Goal: Information Seeking & Learning: Learn about a topic

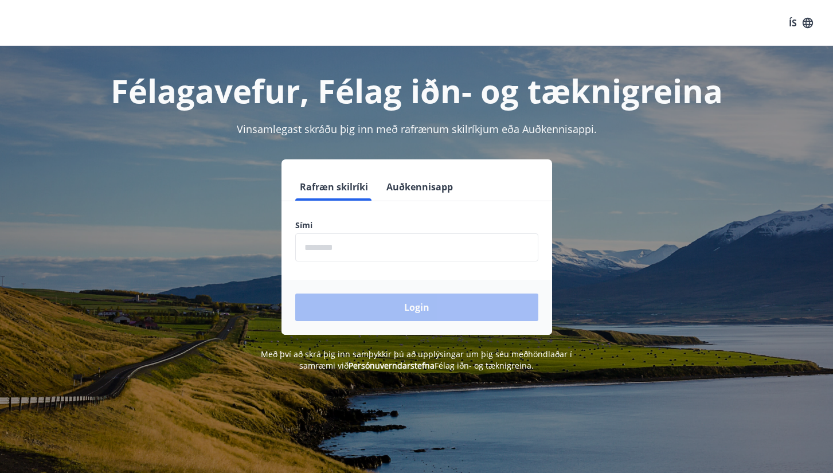
click at [419, 249] on input "phone" at bounding box center [416, 247] width 243 height 28
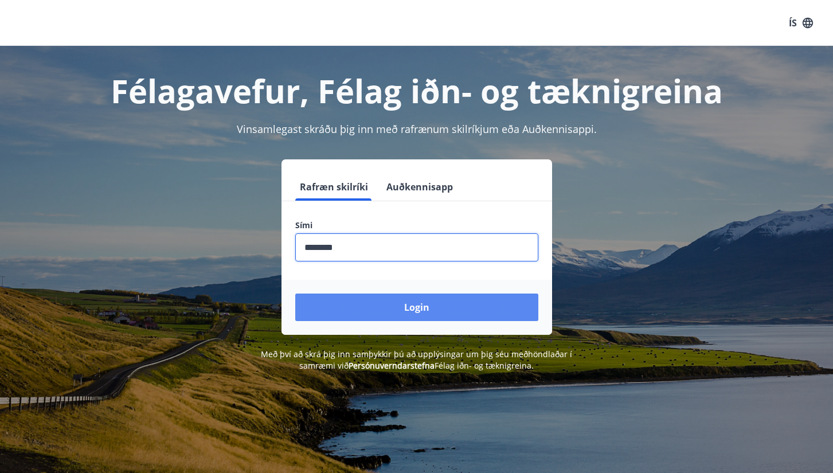
type input "********"
click at [412, 310] on button "Login" at bounding box center [416, 308] width 243 height 28
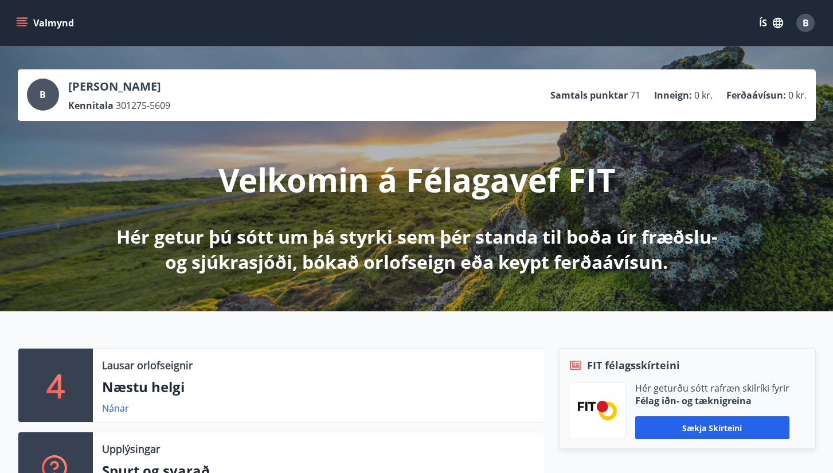
click at [807, 20] on span "B" at bounding box center [806, 23] width 6 height 13
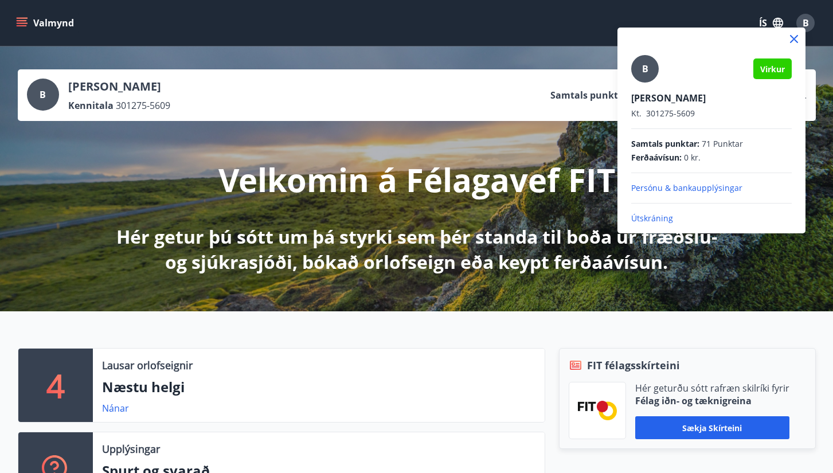
click at [16, 21] on div at bounding box center [416, 236] width 833 height 473
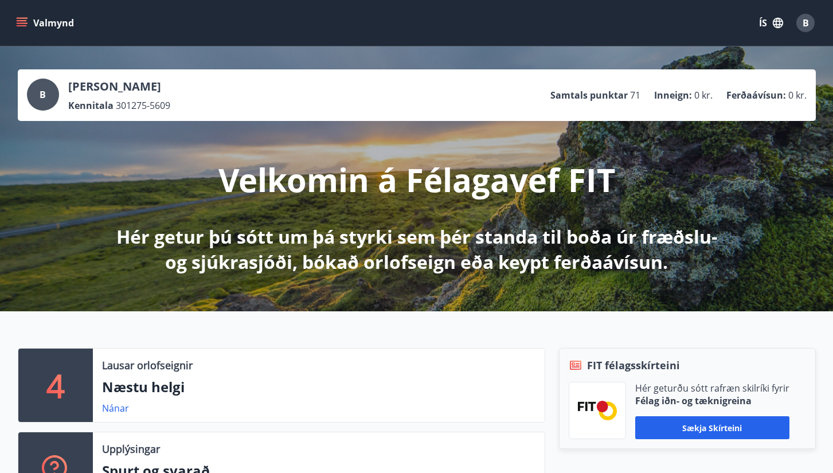
click at [22, 22] on icon "menu" at bounding box center [21, 22] width 11 height 11
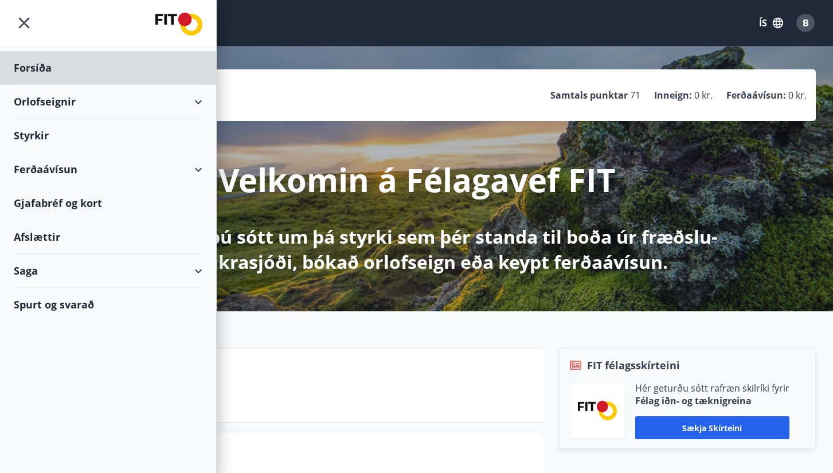
click at [44, 132] on div "Styrkir" at bounding box center [108, 136] width 189 height 34
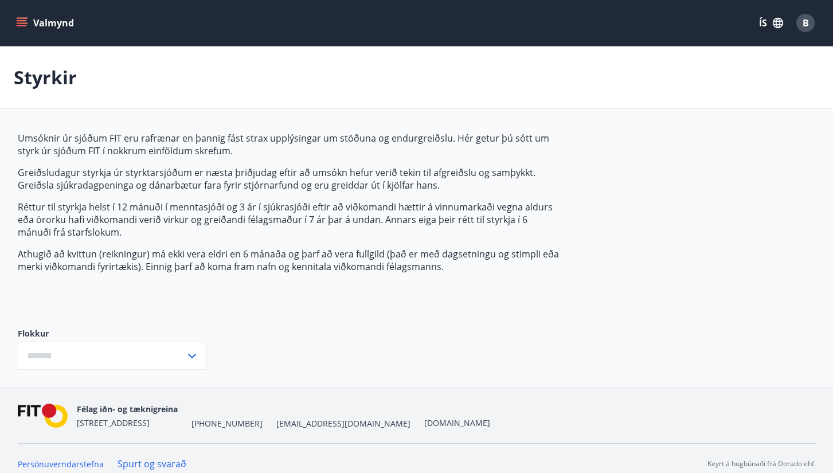
type input "***"
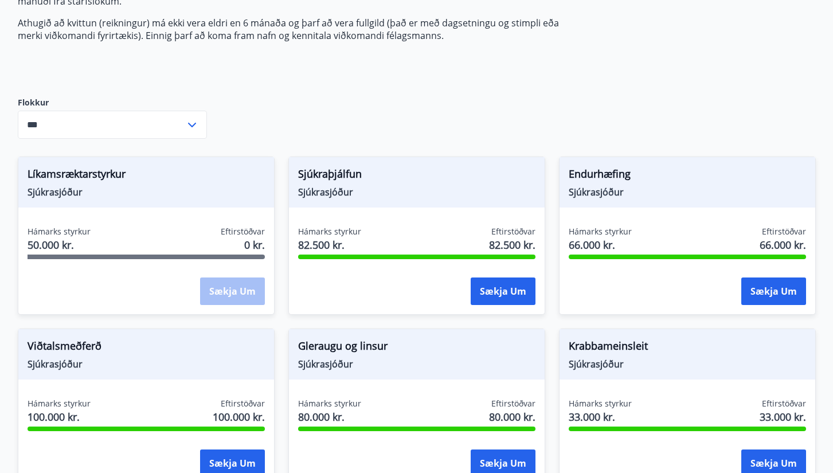
scroll to position [235, 0]
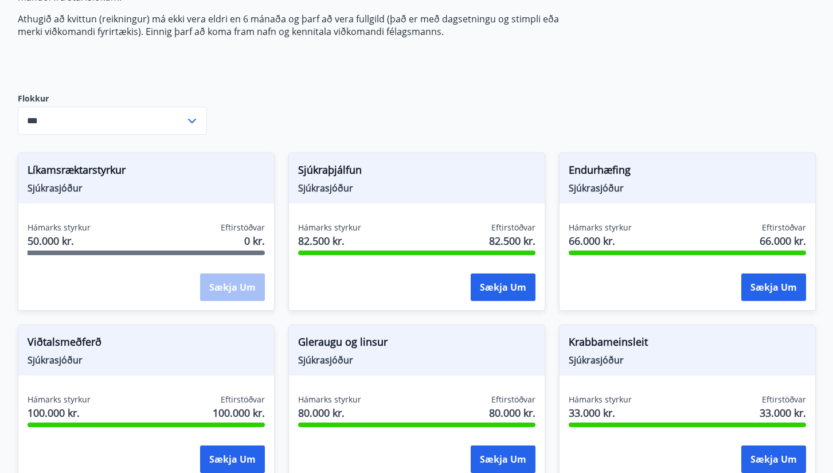
click at [202, 226] on div "Hámarks styrkur 50.000 kr. Eftirstöðvar 0 kr." at bounding box center [146, 236] width 237 height 29
click at [54, 186] on span "Sjúkrasjóður" at bounding box center [146, 188] width 237 height 13
click at [63, 170] on span "Líkamsræktarstyrkur" at bounding box center [146, 171] width 237 height 19
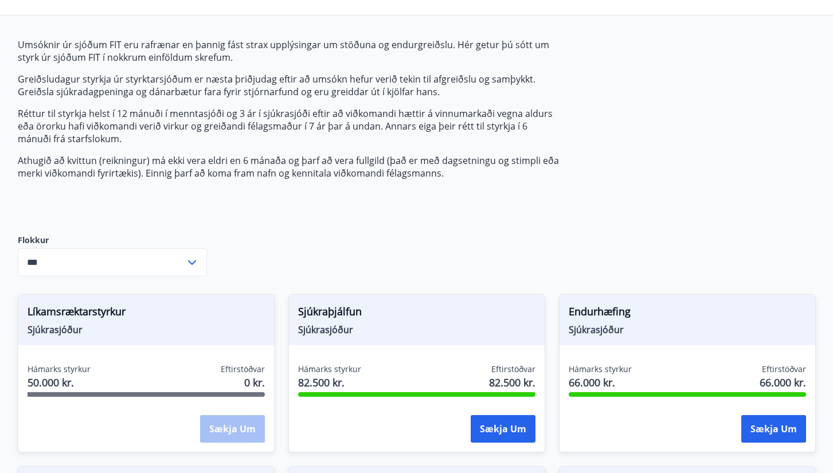
scroll to position [93, 0]
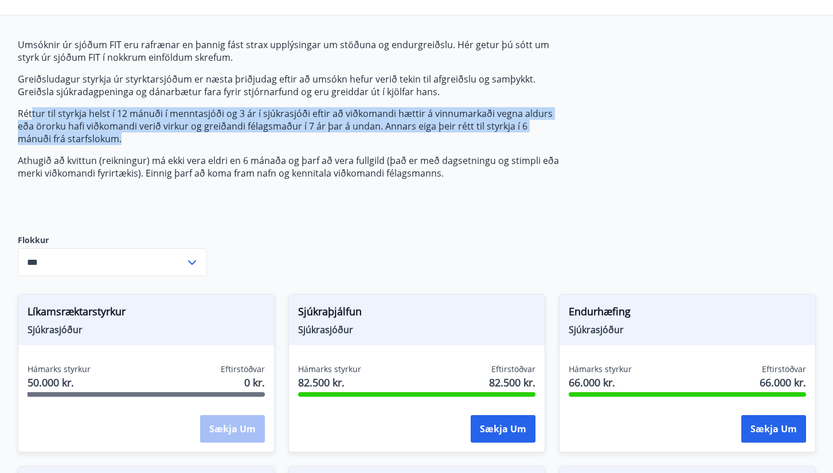
drag, startPoint x: 30, startPoint y: 112, endPoint x: 212, endPoint y: 139, distance: 183.2
click at [212, 139] on p "Réttur til styrkja helst í 12 mánuði í menntasjóði og 3 ár í sjúkrasjóði eftir …" at bounding box center [288, 126] width 541 height 38
click at [238, 139] on p "Réttur til styrkja helst í 12 mánuði í menntasjóði og 3 ár í sjúkrasjóði eftir …" at bounding box center [288, 126] width 541 height 38
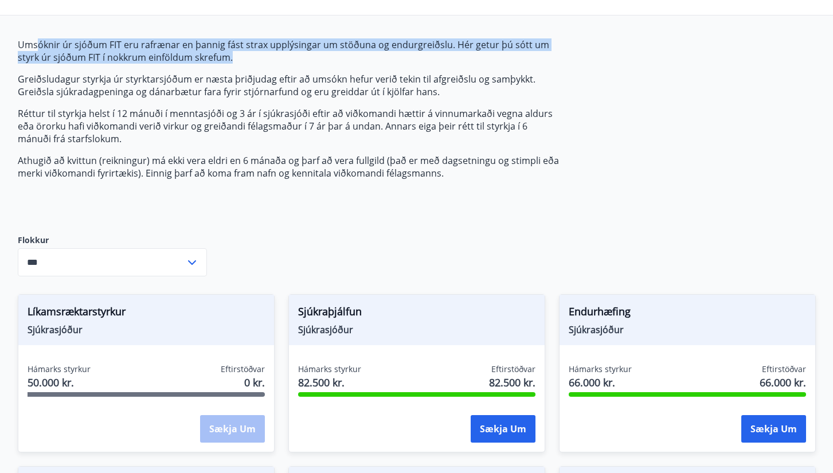
drag, startPoint x: 38, startPoint y: 46, endPoint x: 241, endPoint y: 60, distance: 203.5
click at [241, 60] on p "Umsóknir úr sjóðum FIT eru rafrænar en þannig fást strax upplýsingar um stöðuna…" at bounding box center [288, 50] width 541 height 25
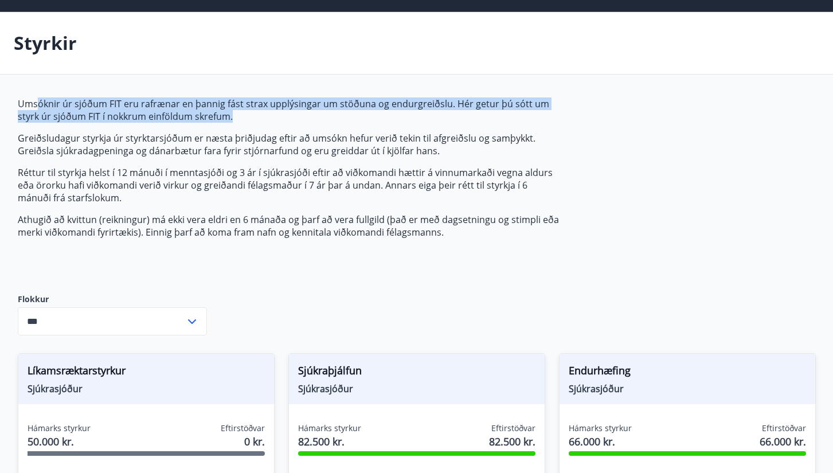
scroll to position [34, 0]
click at [279, 119] on p "Umsóknir úr sjóðum FIT eru rafrænar en þannig fást strax upplýsingar um stöðuna…" at bounding box center [288, 109] width 541 height 25
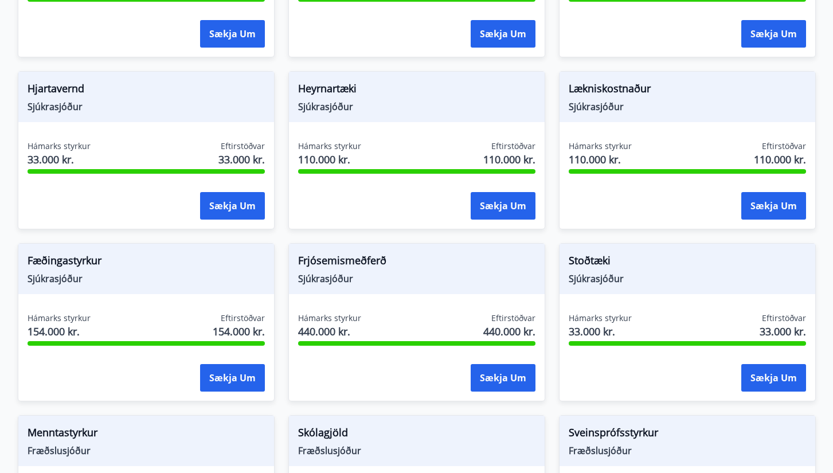
scroll to position [662, 0]
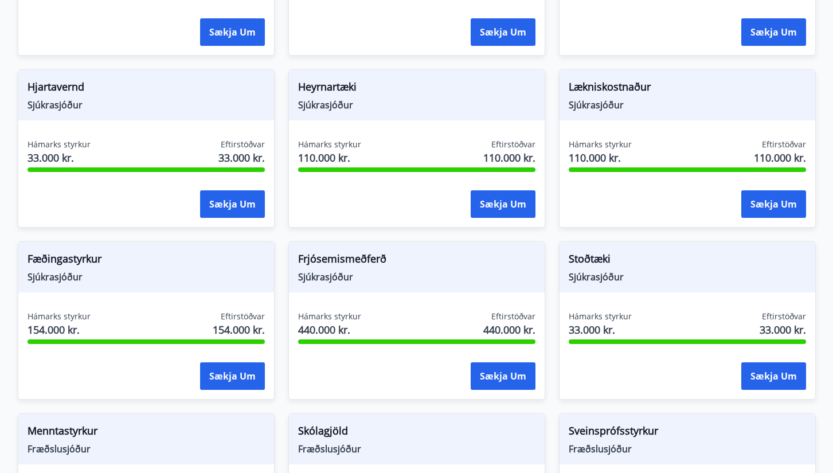
click at [637, 166] on div "Hámarks styrkur 110.000 kr. Eftirstöðvar 110.000 kr." at bounding box center [687, 153] width 237 height 29
click at [607, 152] on span "110.000 kr." at bounding box center [600, 157] width 63 height 15
click at [607, 109] on span "Sjúkrasjóður" at bounding box center [687, 105] width 237 height 13
click at [623, 89] on span "Lækniskostnaður" at bounding box center [687, 88] width 237 height 19
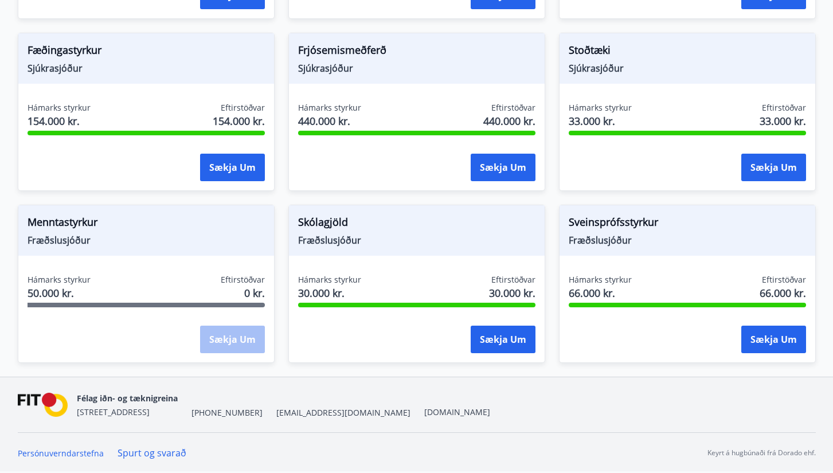
scroll to position [871, 0]
click at [251, 295] on span "0 kr." at bounding box center [254, 293] width 21 height 15
click at [64, 229] on span "Menntastyrkur" at bounding box center [146, 223] width 237 height 19
click at [65, 224] on span "Menntastyrkur" at bounding box center [146, 223] width 237 height 19
click at [55, 249] on div "Menntastyrkur Fræðslusjóður" at bounding box center [146, 230] width 256 height 50
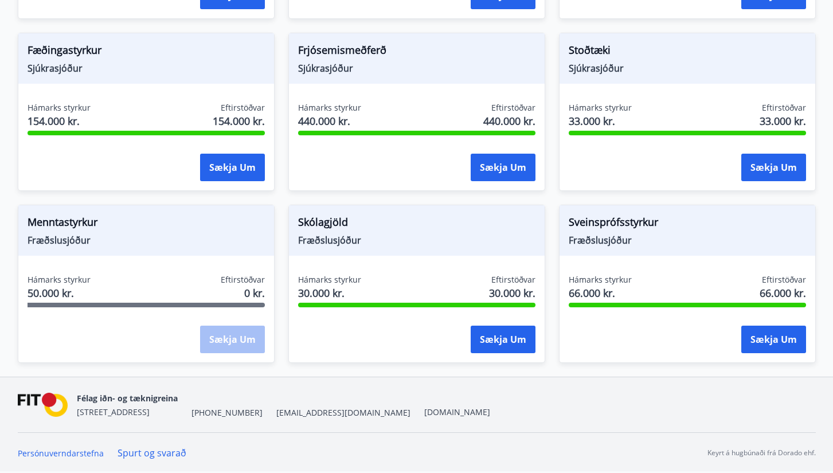
click at [55, 302] on div "Hámarks styrkur 50.000 kr." at bounding box center [59, 288] width 63 height 29
click at [77, 329] on div "Sækja um" at bounding box center [146, 340] width 237 height 29
click at [204, 327] on div "Sækja um" at bounding box center [232, 340] width 65 height 29
click at [217, 335] on div "Sækja um" at bounding box center [232, 340] width 65 height 29
click at [216, 267] on div "Menntastyrkur Fræðslusjóður Hámarks styrkur 50.000 kr. Eftirstöðvar 0 kr. Sækja…" at bounding box center [146, 284] width 257 height 158
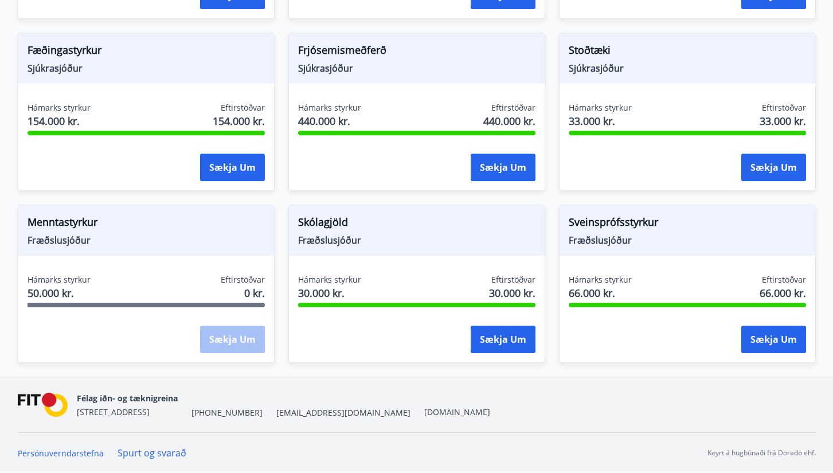
click at [216, 229] on span "Menntastyrkur" at bounding box center [146, 223] width 237 height 19
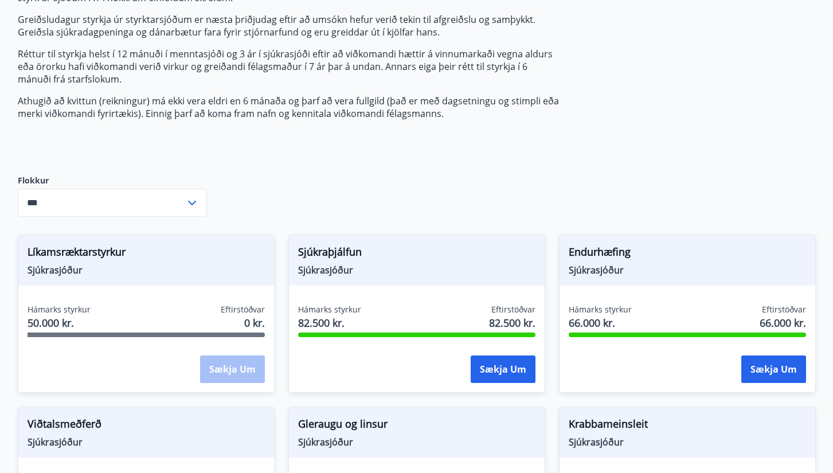
scroll to position [159, 0]
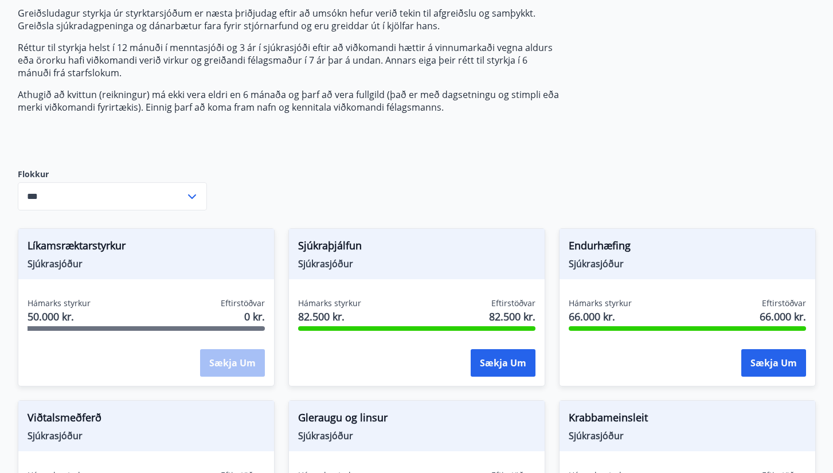
click at [229, 289] on div "Líkamsræktarstyrkur Sjúkrasjóður Hámarks styrkur 50.000 kr. Eftirstöðvar 0 kr. …" at bounding box center [146, 307] width 257 height 158
drag, startPoint x: 136, startPoint y: 243, endPoint x: 26, endPoint y: 242, distance: 110.1
click at [26, 242] on div "Líkamsræktarstyrkur Sjúkrasjóður" at bounding box center [146, 254] width 256 height 50
copy span "Líkamsræktarstyrkur"
click at [69, 262] on span "Sjúkrasjóður" at bounding box center [146, 263] width 237 height 13
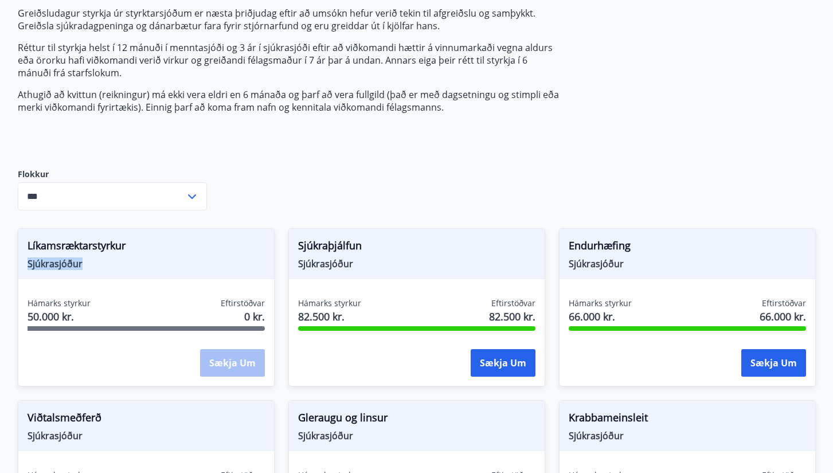
click at [69, 262] on span "Sjúkrasjóður" at bounding box center [146, 263] width 237 height 13
copy span "Sjúkrasjóður"
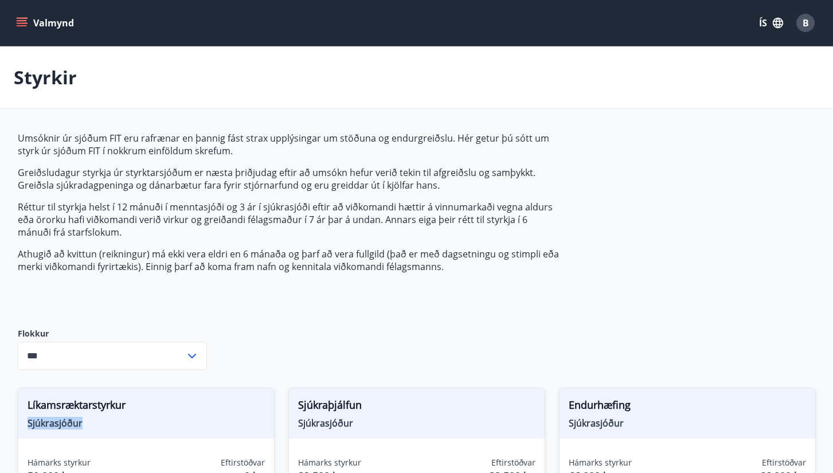
scroll to position [0, 0]
